Goal: Information Seeking & Learning: Learn about a topic

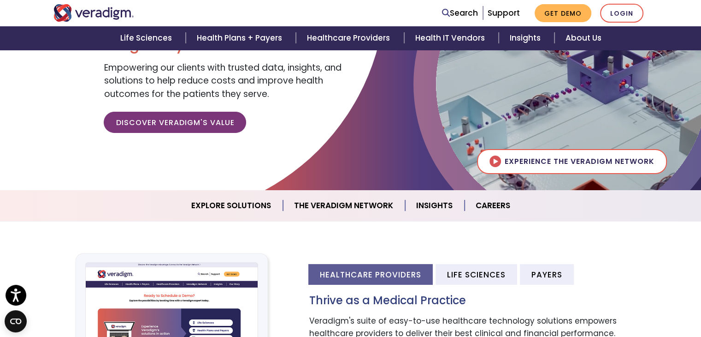
scroll to position [180, 0]
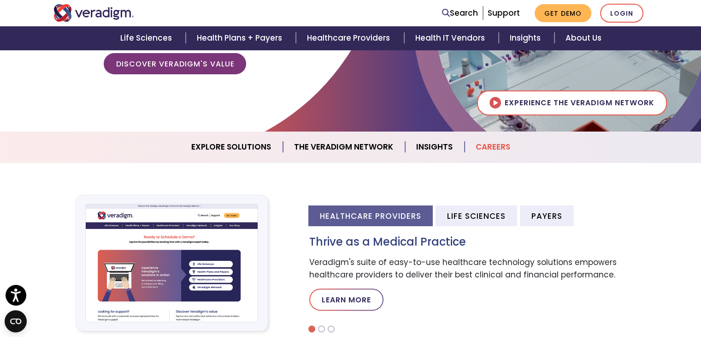
click at [490, 144] on link "Careers" at bounding box center [493, 147] width 57 height 24
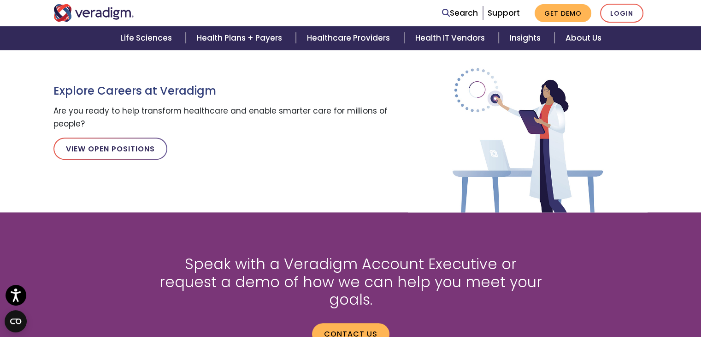
scroll to position [888, 0]
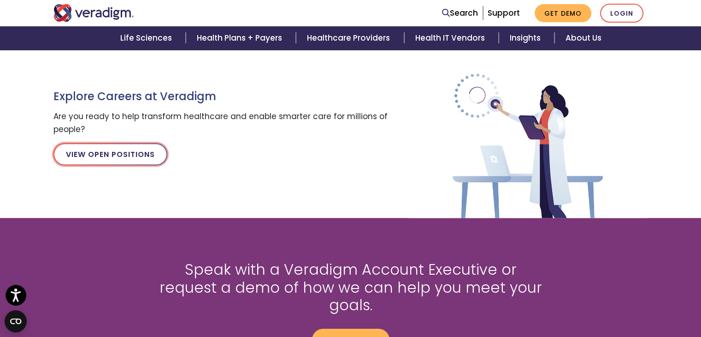
click at [128, 154] on link "View Open Positions" at bounding box center [110, 154] width 114 height 22
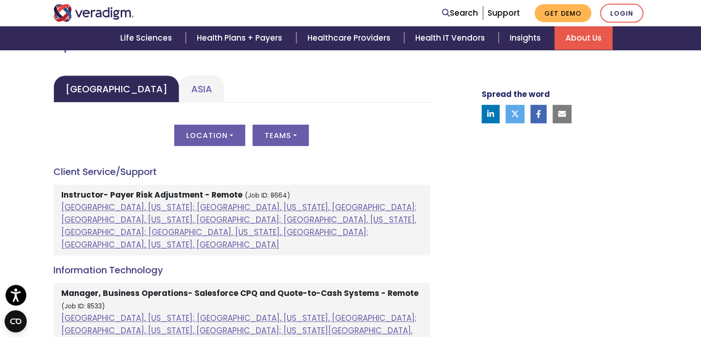
scroll to position [436, 0]
drag, startPoint x: 314, startPoint y: 201, endPoint x: 168, endPoint y: 87, distance: 185.9
click at [179, 87] on link "Asia" at bounding box center [201, 89] width 45 height 27
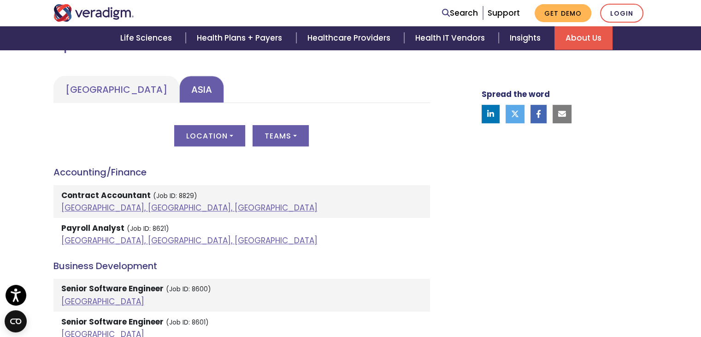
click at [179, 87] on link "Asia" at bounding box center [201, 89] width 45 height 27
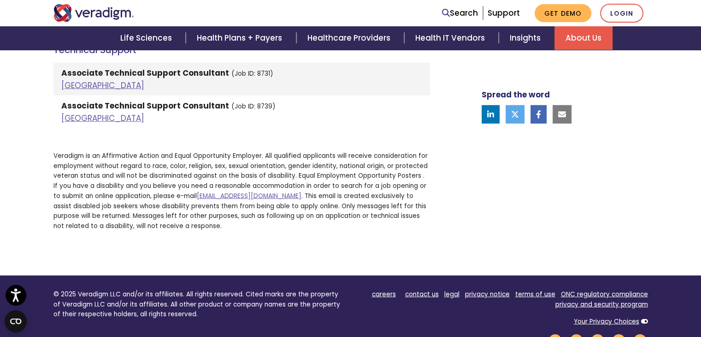
scroll to position [2202, 0]
